Goal: Transaction & Acquisition: Purchase product/service

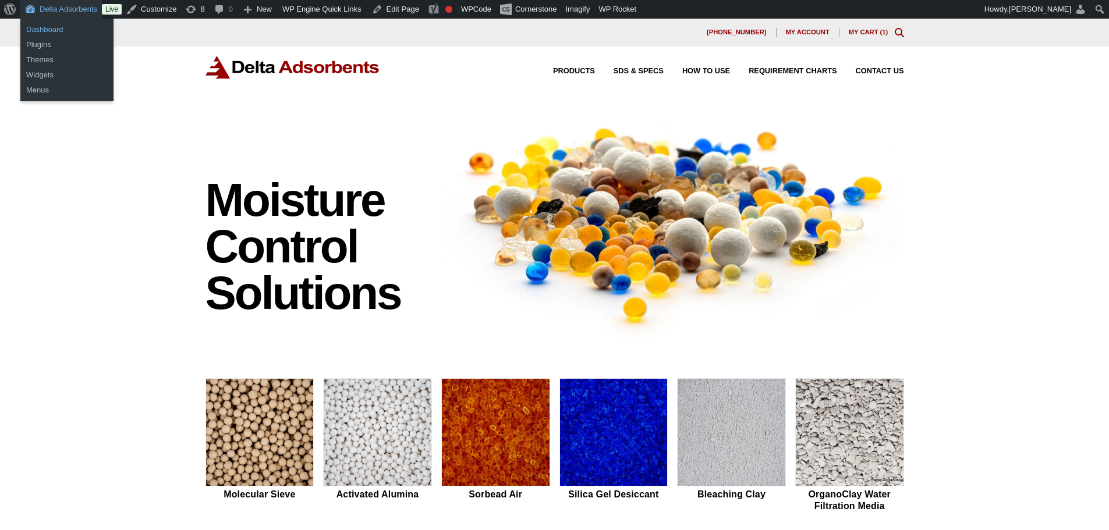
click at [59, 30] on link "Dashboard" at bounding box center [66, 29] width 93 height 15
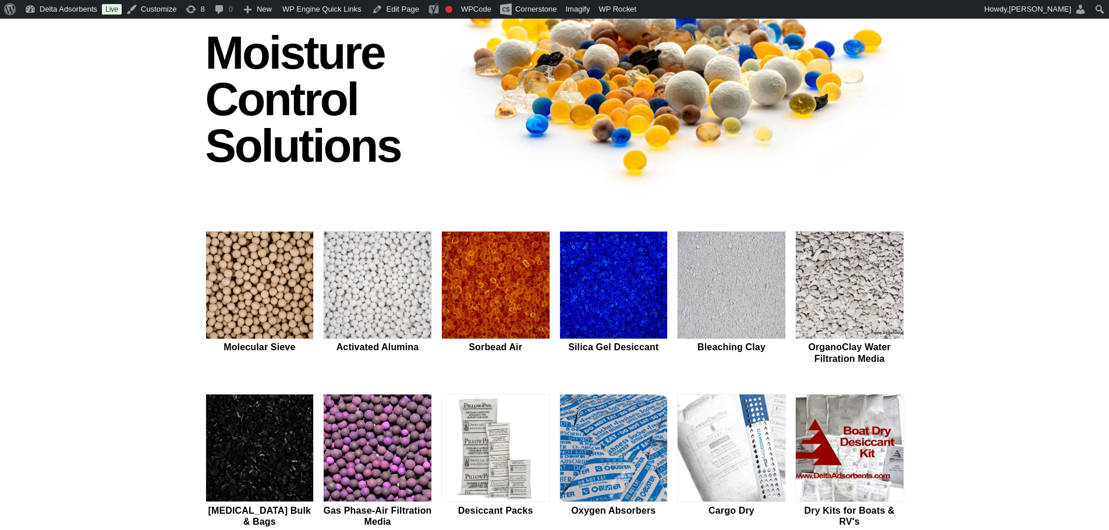
scroll to position [233, 0]
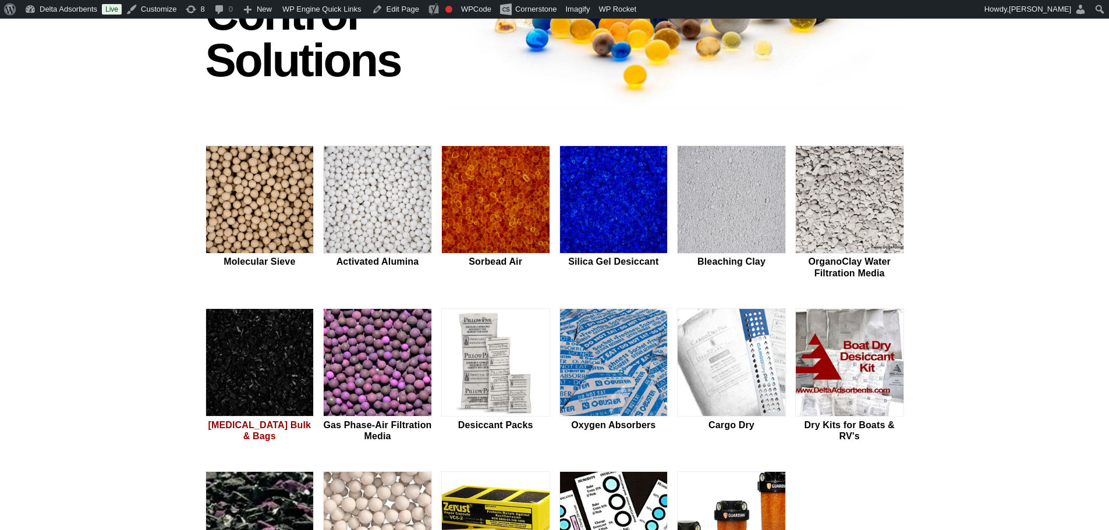
click at [263, 364] on img at bounding box center [260, 363] width 108 height 108
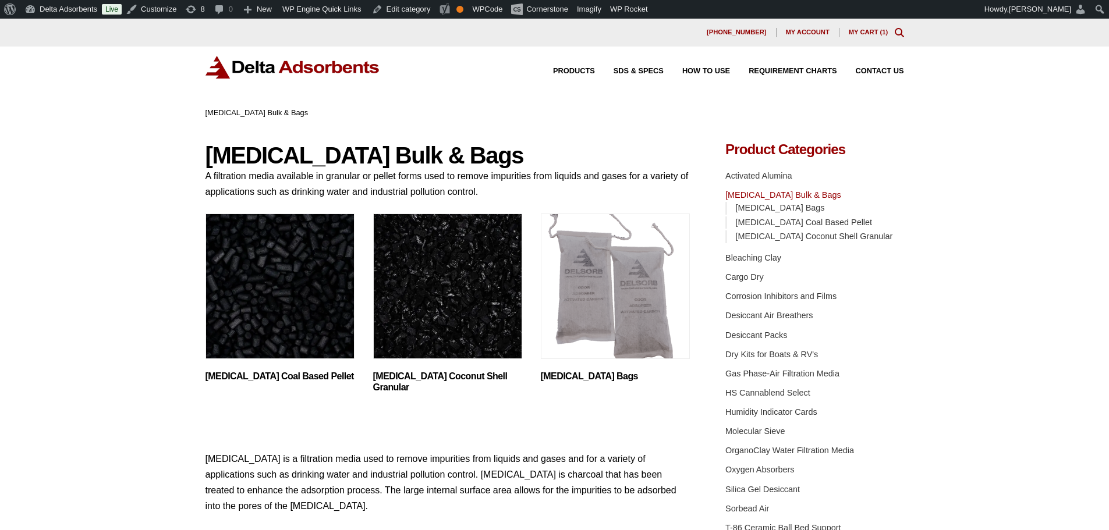
click at [337, 307] on img "Visit product category Activated Carbon Coal Based Pellet" at bounding box center [280, 287] width 149 height 146
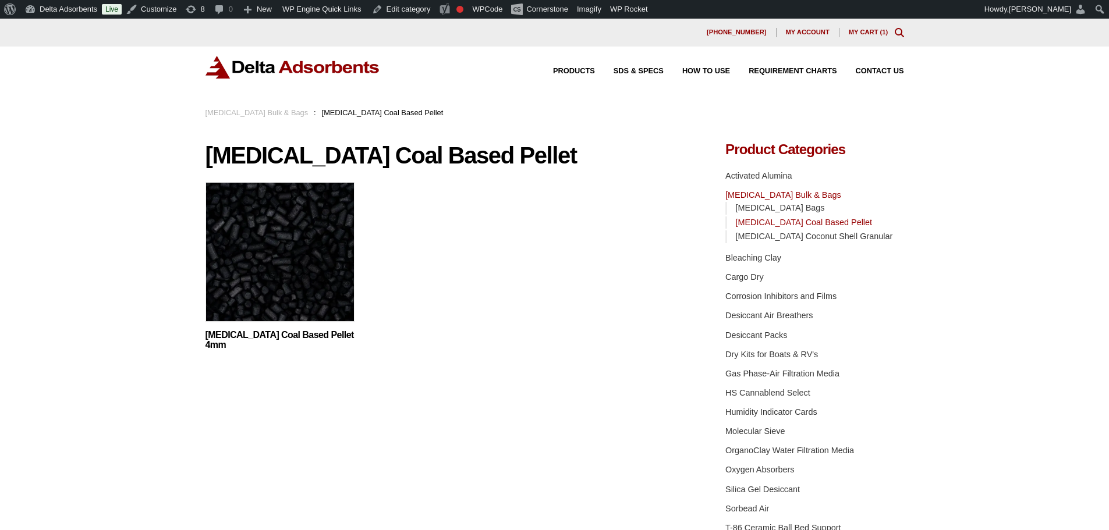
click at [337, 307] on img at bounding box center [280, 255] width 149 height 146
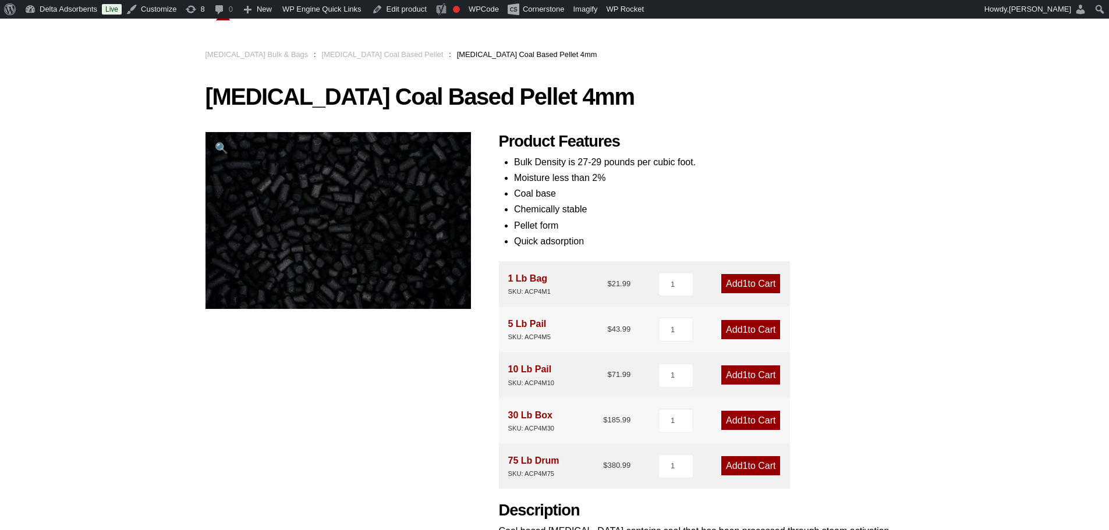
scroll to position [77, 0]
